Goal: Check status: Check status

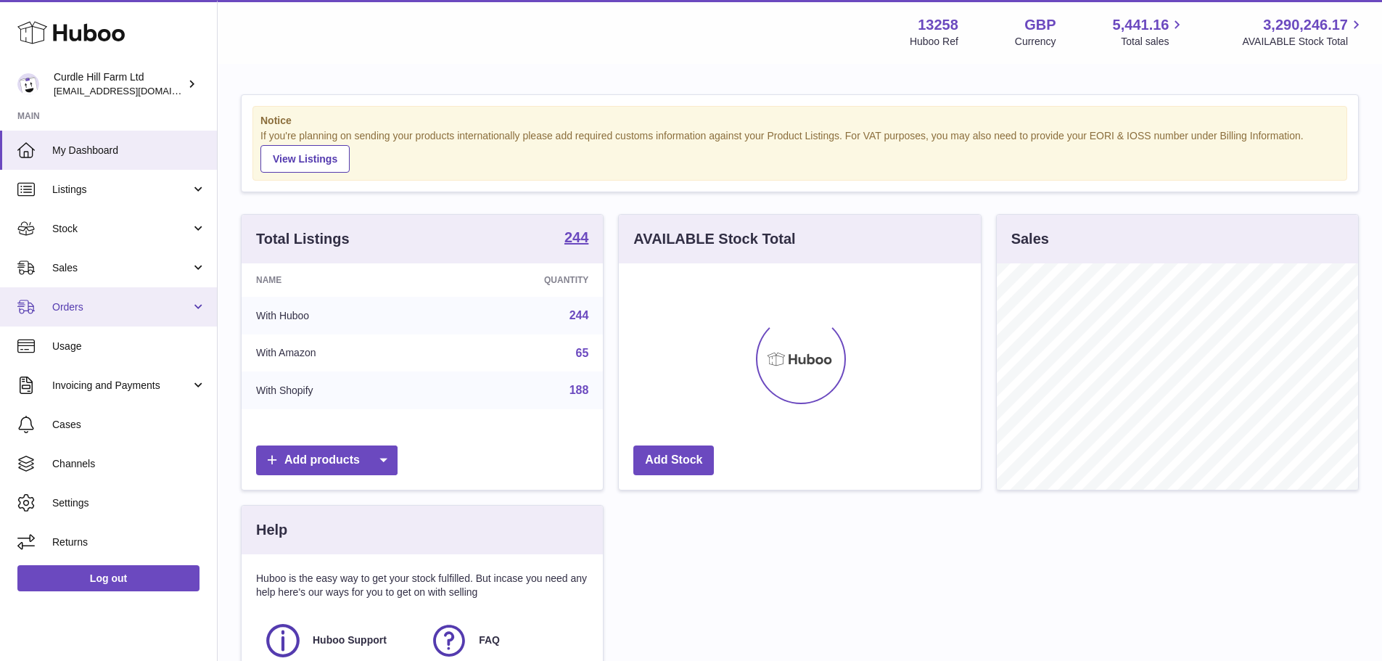
scroll to position [226, 362]
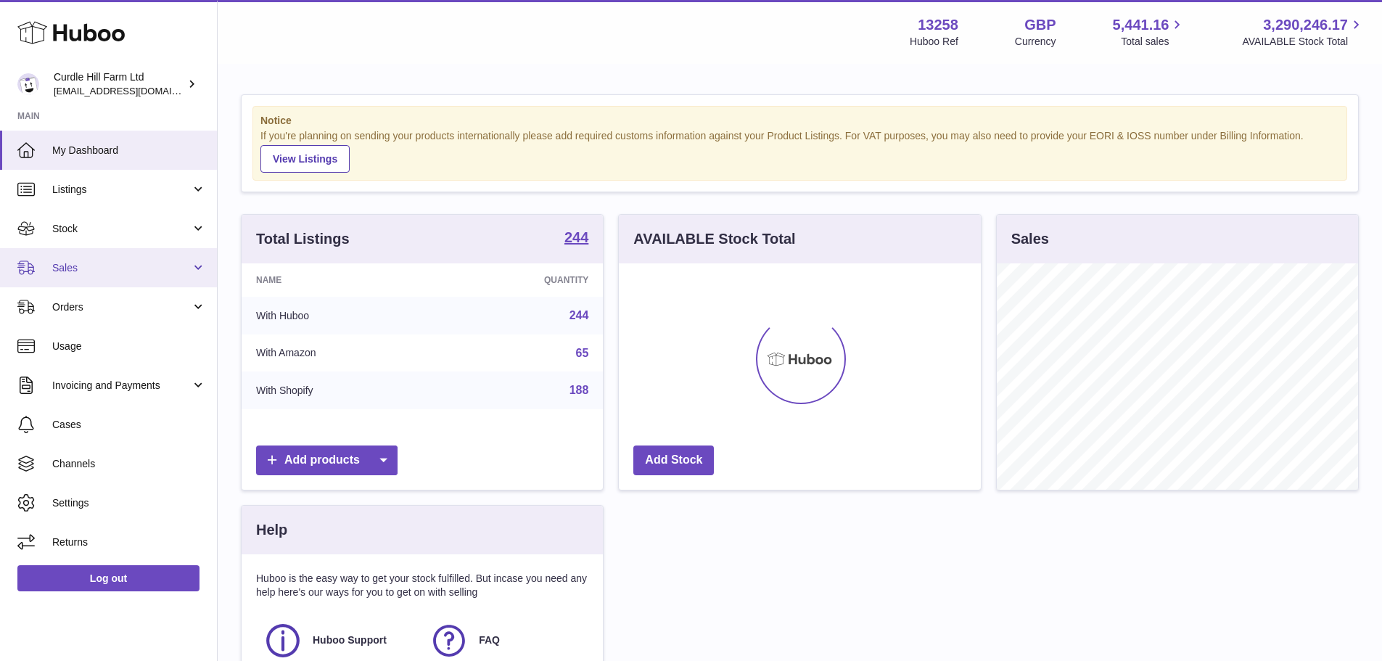
click at [100, 271] on span "Sales" at bounding box center [121, 268] width 139 height 14
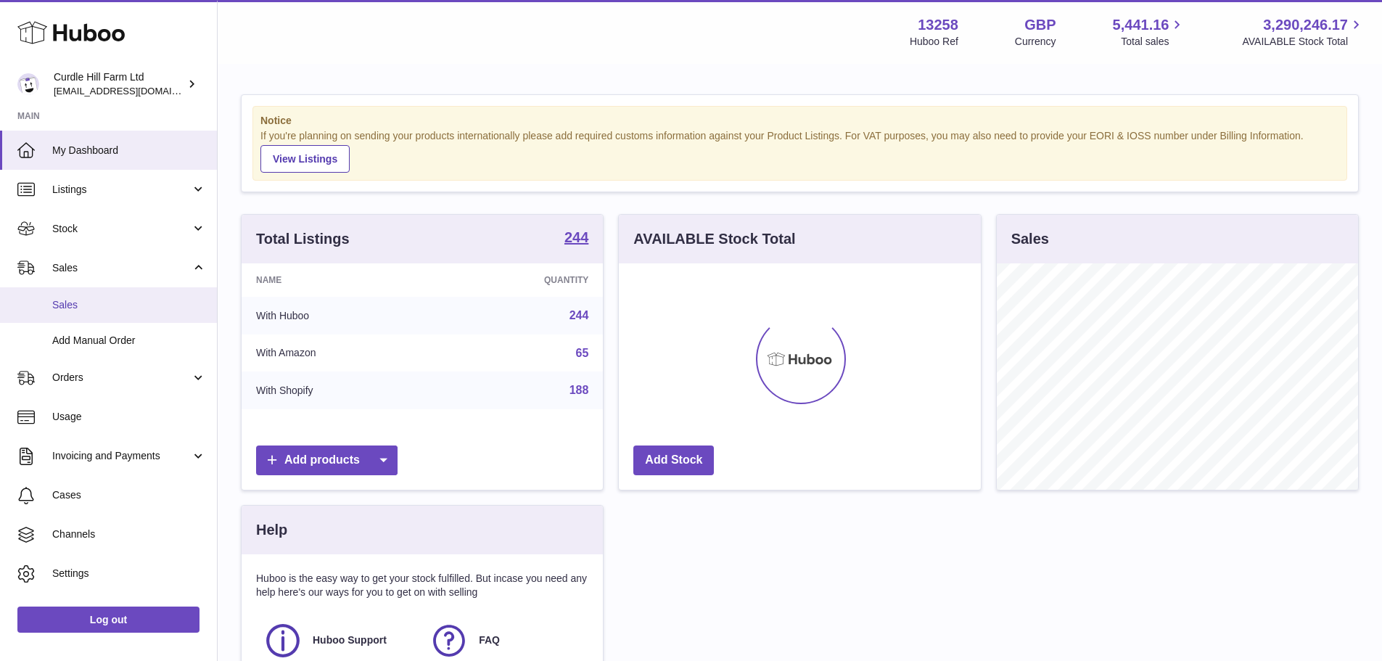
click at [91, 296] on link "Sales" at bounding box center [108, 305] width 217 height 36
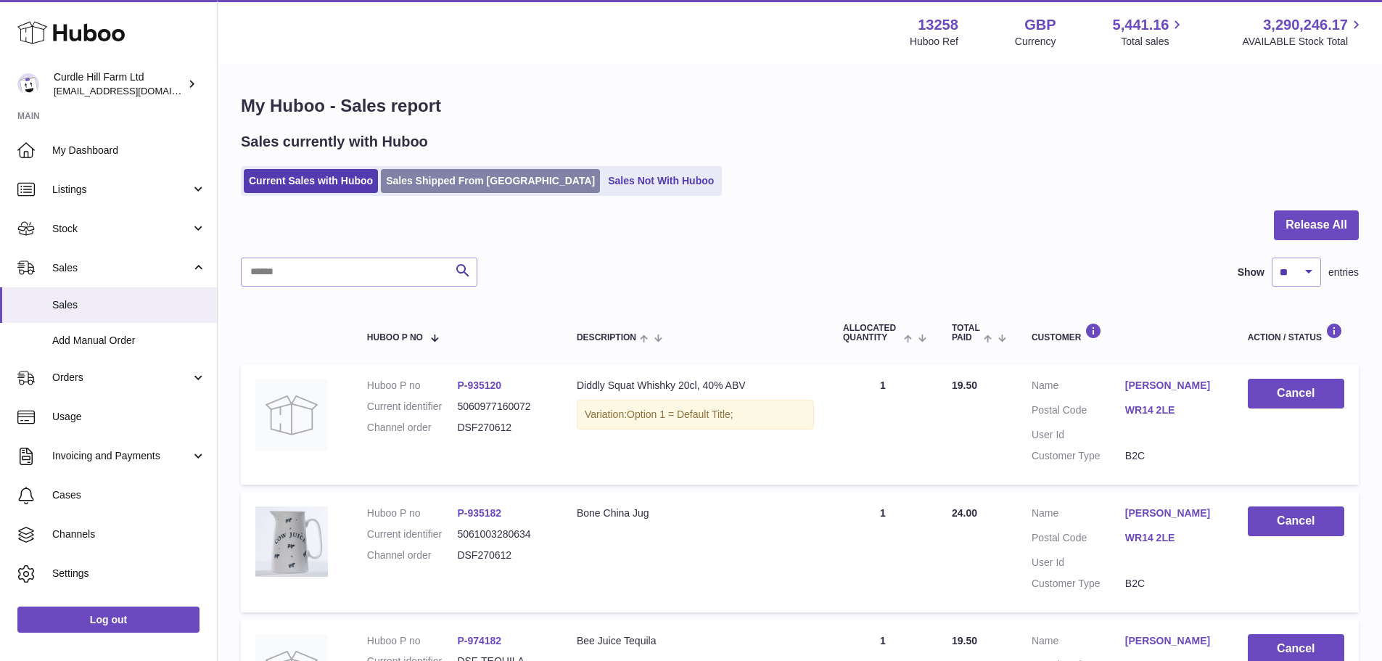
click at [474, 187] on link "Sales Shipped From [GEOGRAPHIC_DATA]" at bounding box center [490, 181] width 219 height 24
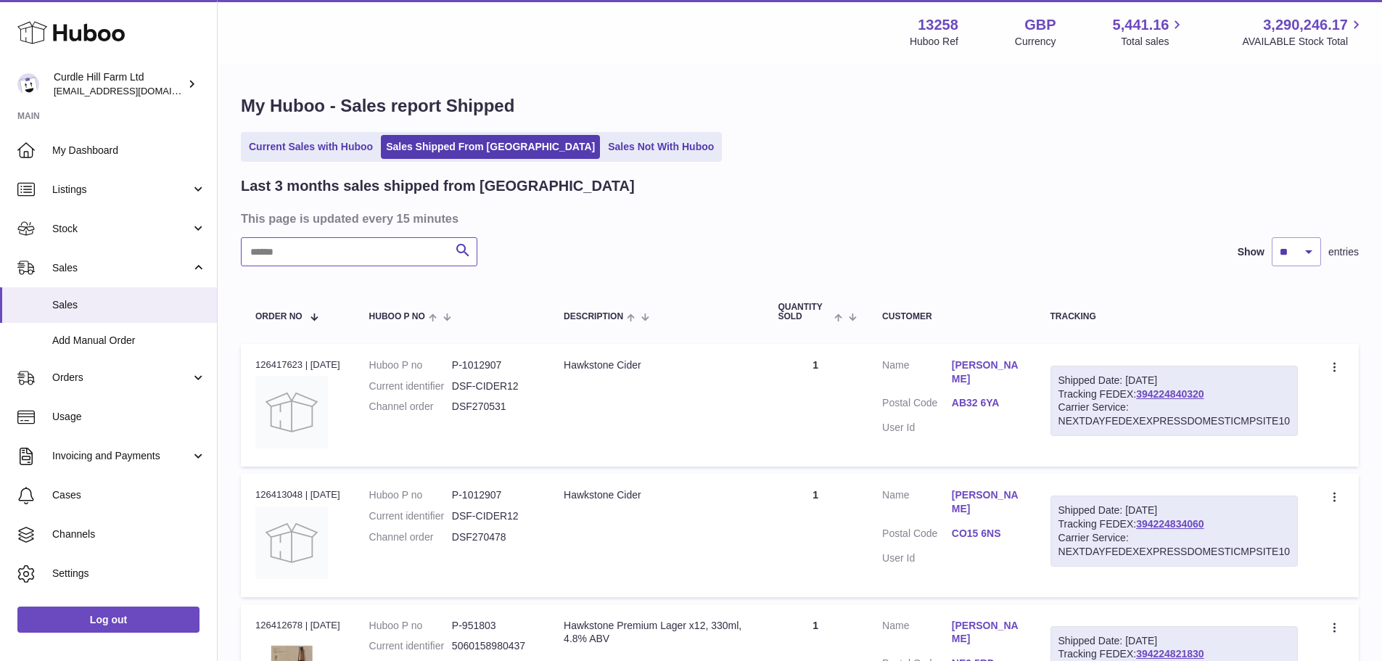
click at [411, 258] on input "text" at bounding box center [359, 251] width 237 height 29
paste input "*********"
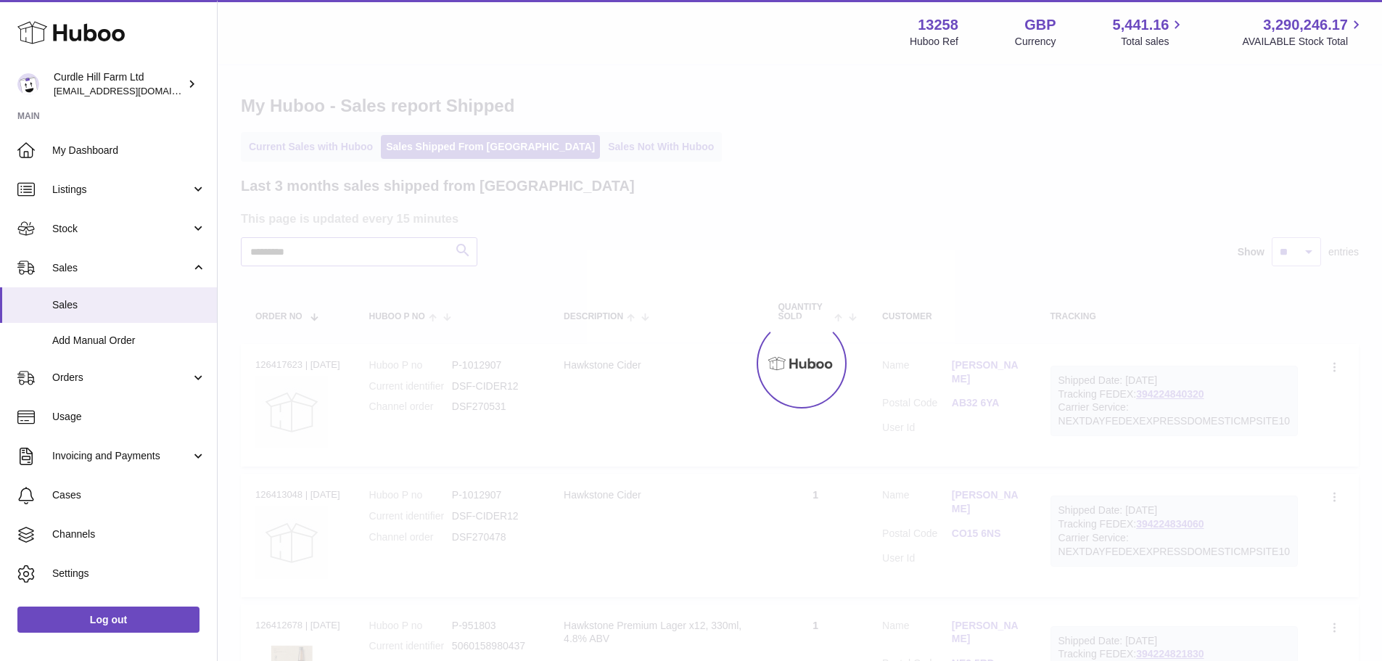
type input "*********"
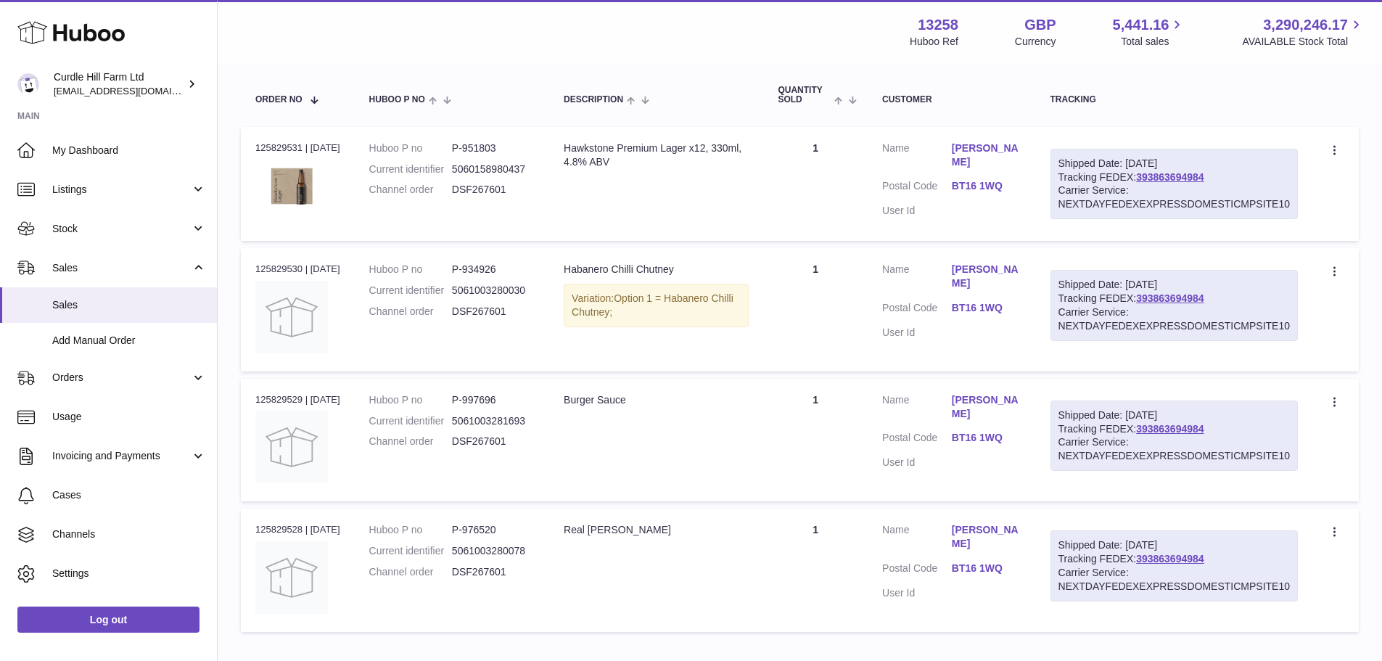
scroll to position [218, 0]
click at [1013, 269] on link "Brian McCallum" at bounding box center [987, 276] width 70 height 28
click at [1003, 269] on div at bounding box center [691, 330] width 1382 height 661
click at [287, 150] on div "Order no 125829531 | 2nd Oct" at bounding box center [297, 147] width 85 height 13
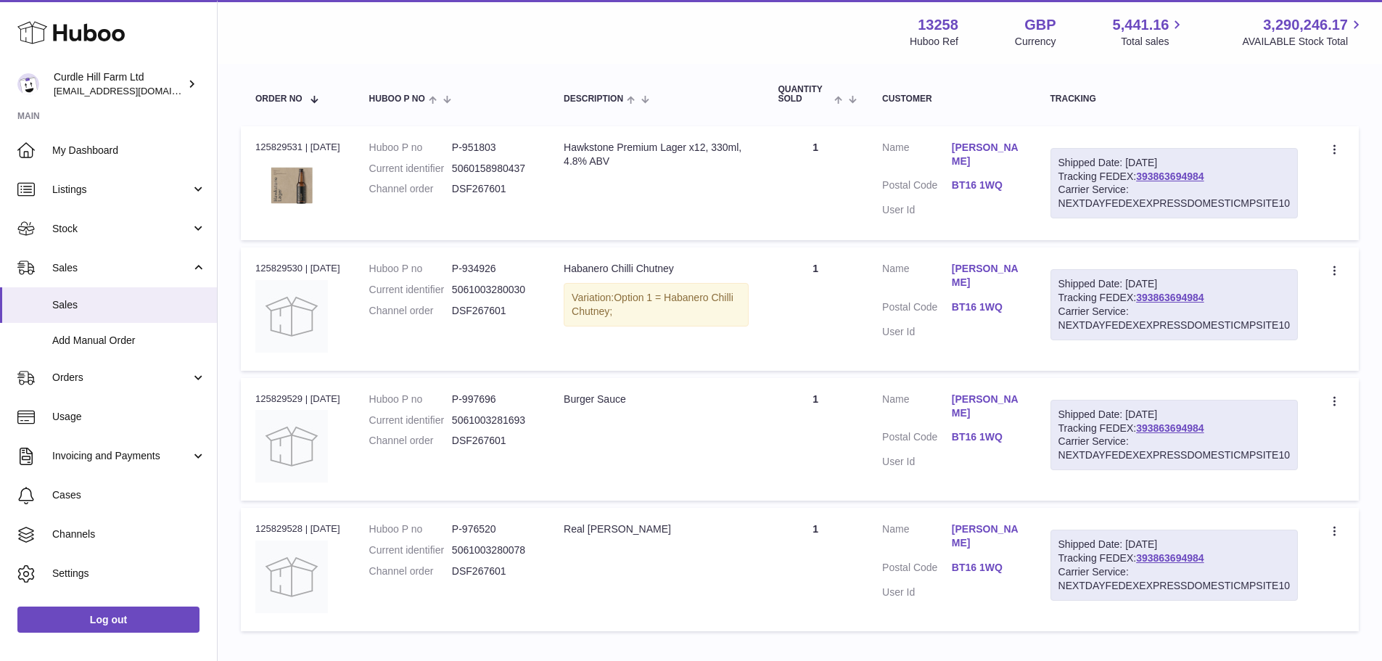
copy div "125829531"
